Goal: Transaction & Acquisition: Purchase product/service

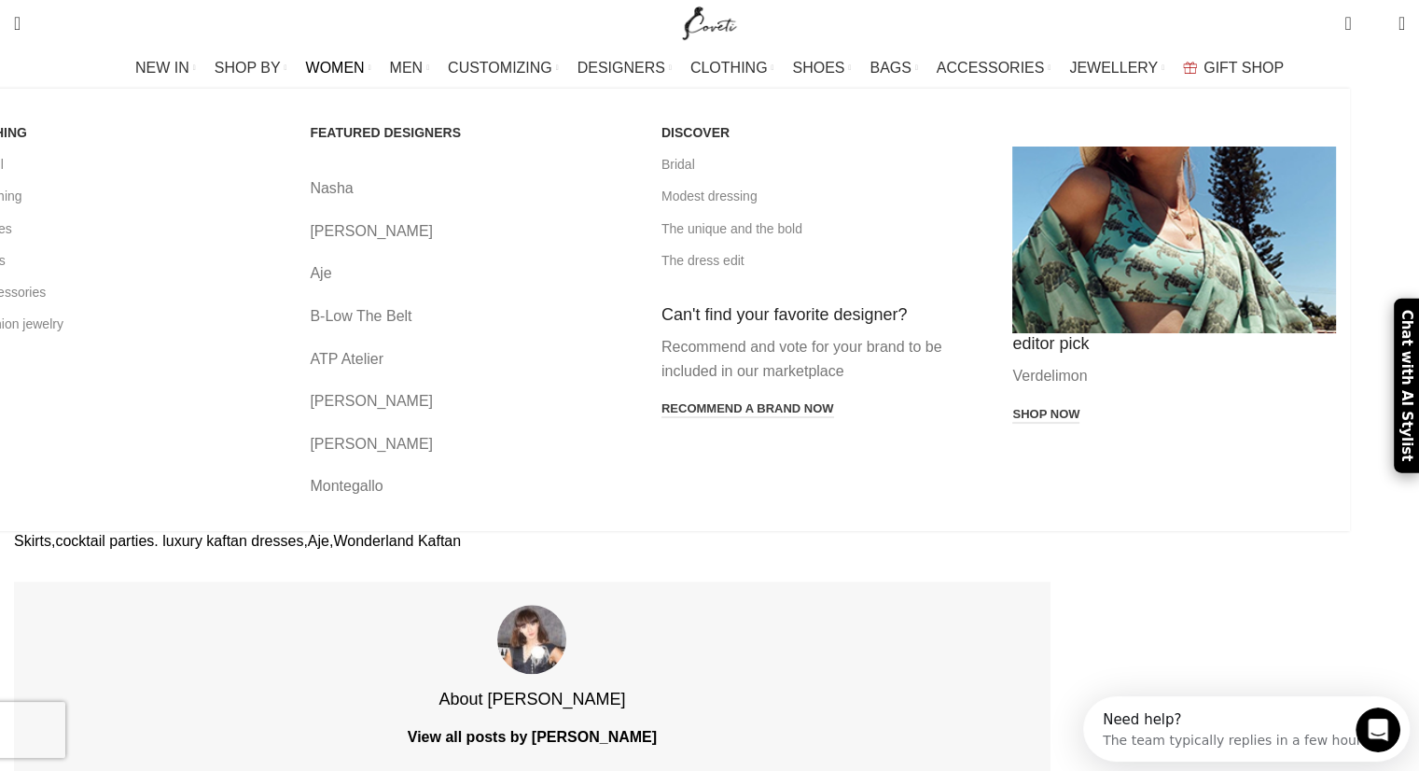
click at [488, 304] on link "B-Low The Belt" at bounding box center [472, 316] width 324 height 24
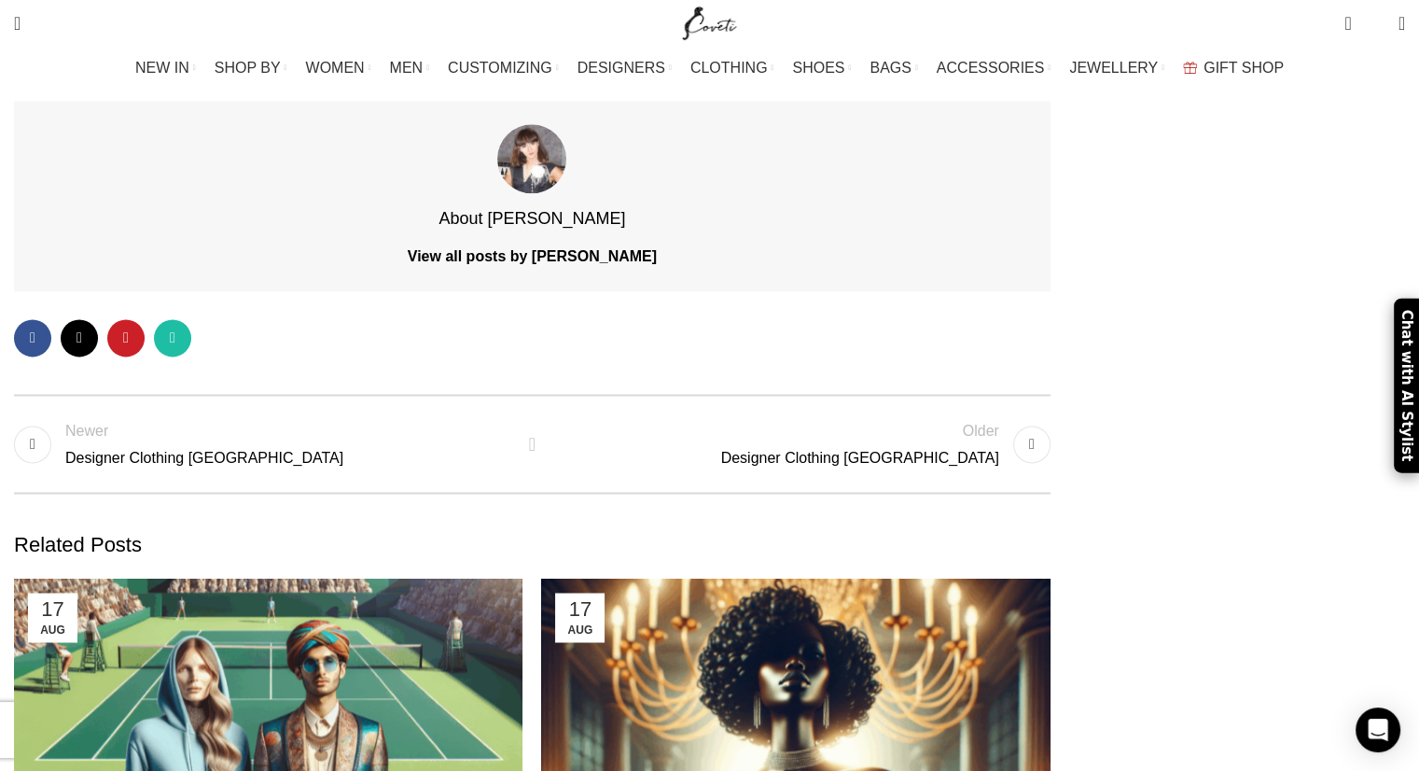
scroll to position [2352, 0]
